Goal: Information Seeking & Learning: Learn about a topic

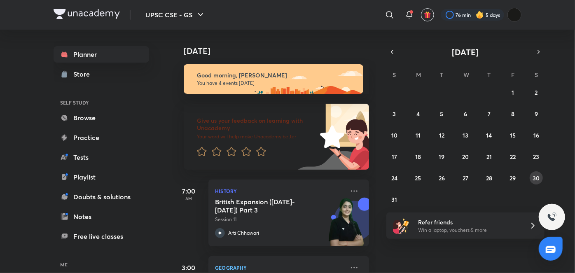
click at [534, 180] on abbr "30" at bounding box center [536, 178] width 7 height 8
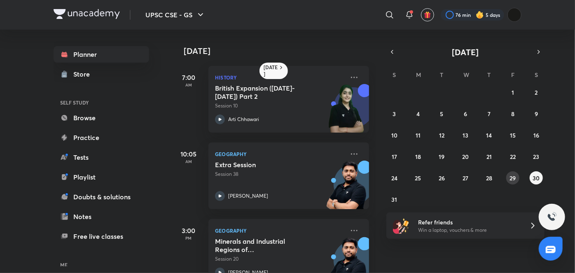
click at [514, 178] on abbr "29" at bounding box center [512, 178] width 6 height 8
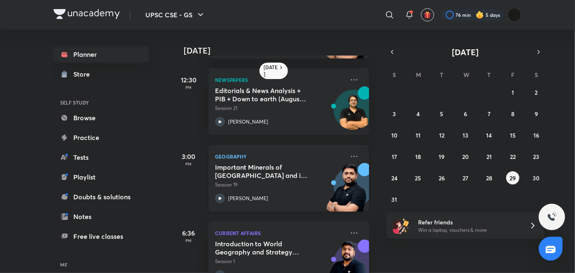
scroll to position [150, 0]
click at [282, 190] on div "Important Minerals of [GEOGRAPHIC_DATA] and its Distribution Session 19 [PERSON…" at bounding box center [279, 183] width 129 height 40
